Goal: Task Accomplishment & Management: Manage account settings

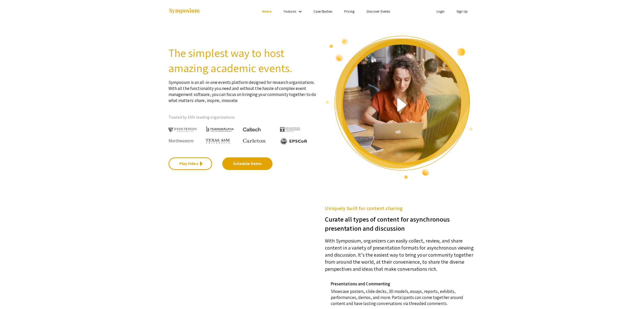
click at [438, 10] on link "Login" at bounding box center [440, 11] width 8 height 5
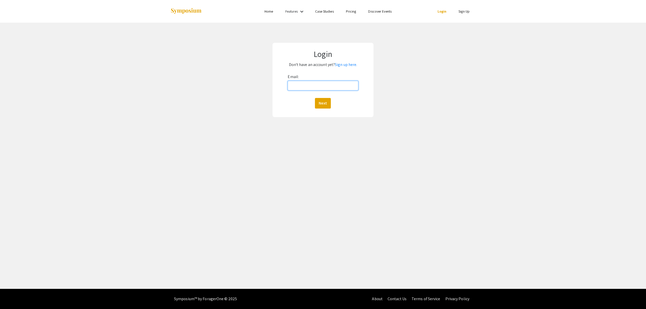
click at [342, 81] on input "Email:" at bounding box center [323, 86] width 70 height 10
drag, startPoint x: 366, startPoint y: 120, endPoint x: 361, endPoint y: 118, distance: 5.3
click at [367, 120] on div "Login Don't have an account yet? Sign up here. Email: Next" at bounding box center [322, 80] width 653 height 115
click at [322, 84] on input "Email:" at bounding box center [323, 86] width 70 height 10
type input "[EMAIL_ADDRESS][DOMAIN_NAME]"
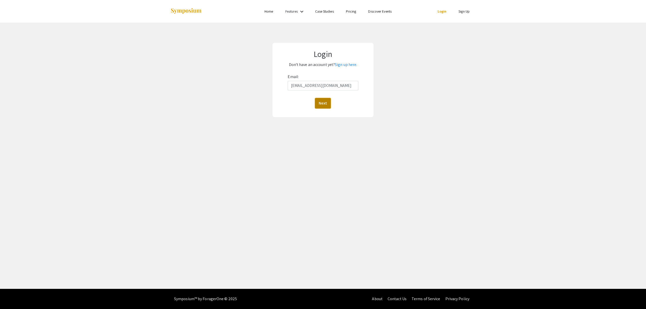
click at [323, 101] on button "Next" at bounding box center [323, 103] width 16 height 11
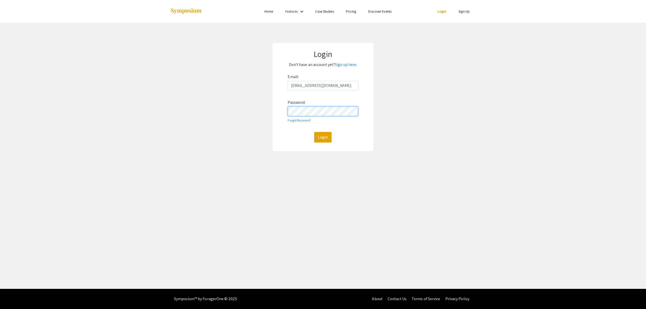
click at [314, 132] on button "Login" at bounding box center [322, 137] width 17 height 11
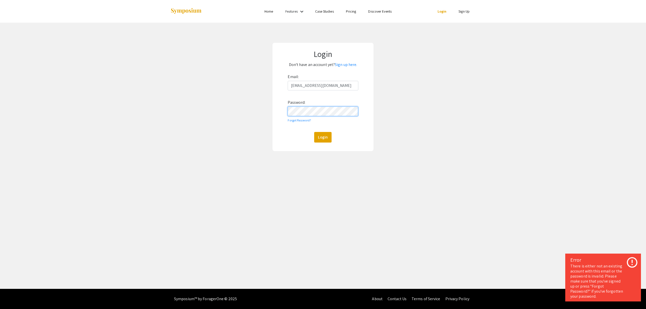
click at [314, 132] on button "Login" at bounding box center [322, 137] width 17 height 11
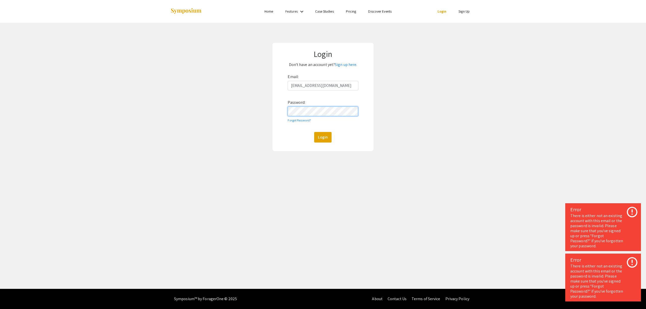
click at [273, 117] on div "Login Don't have an account yet? Sign up here. Email: [EMAIL_ADDRESS][DOMAIN_NA…" at bounding box center [322, 97] width 101 height 108
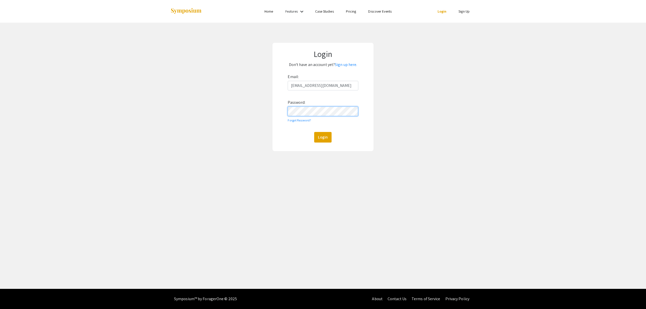
click at [314, 132] on button "Login" at bounding box center [322, 137] width 17 height 11
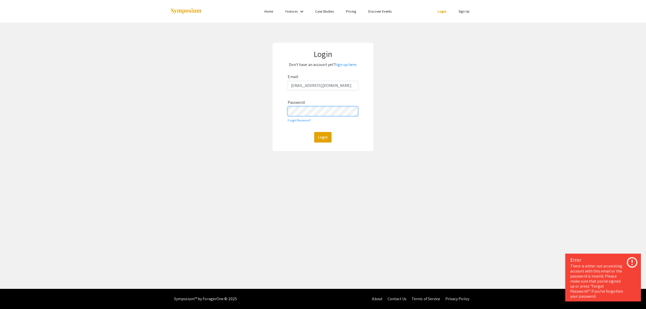
click at [275, 111] on div "Login Don't have an account yet? Sign up here. Email: [EMAIL_ADDRESS][DOMAIN_NA…" at bounding box center [322, 97] width 101 height 108
click at [155, 103] on div "Login Don't have an account yet? Sign up here. Email: [EMAIL_ADDRESS][DOMAIN_NA…" at bounding box center [322, 97] width 653 height 149
